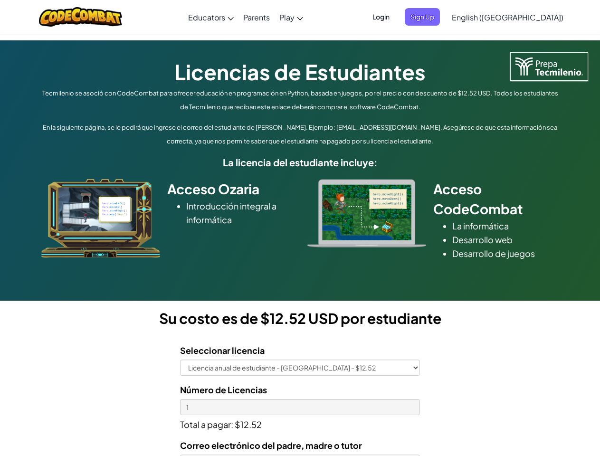
click at [300, 228] on div at bounding box center [366, 213] width 133 height 68
click at [395, 17] on span "Login" at bounding box center [381, 17] width 29 height 18
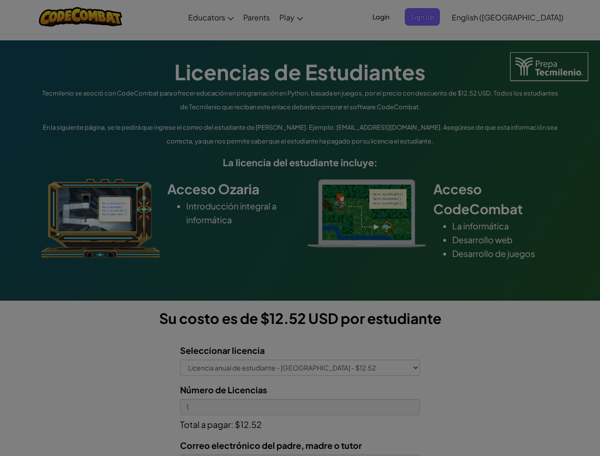
click at [438, 17] on div at bounding box center [300, 228] width 600 height 456
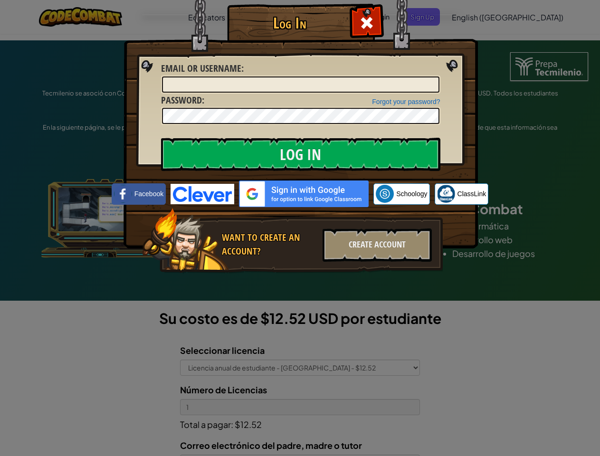
click at [480, 17] on div "Log In Unknown Error Email or Username : Forgot your password? Password : Log I…" at bounding box center [300, 228] width 600 height 456
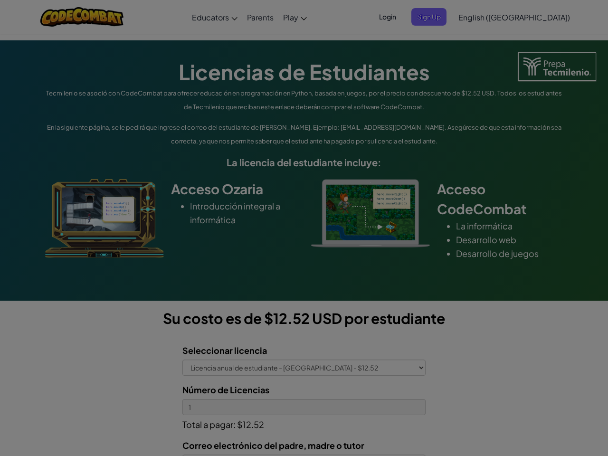
click at [480, 17] on div "Log In Unknown Error Email or Username : Forgot your password? Password : Log I…" at bounding box center [304, 228] width 608 height 456
click at [531, 17] on div at bounding box center [304, 228] width 608 height 456
